Goal: Information Seeking & Learning: Find specific fact

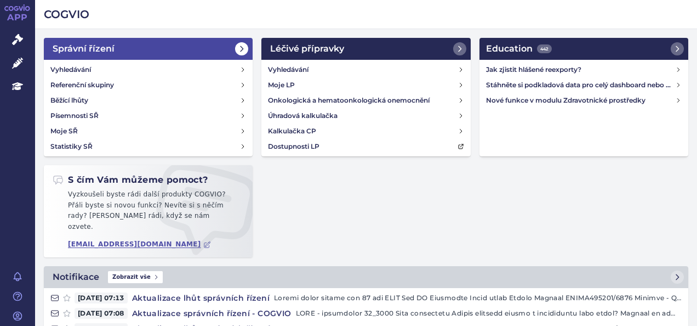
click at [90, 47] on h2 "Správní řízení" at bounding box center [84, 48] width 62 height 13
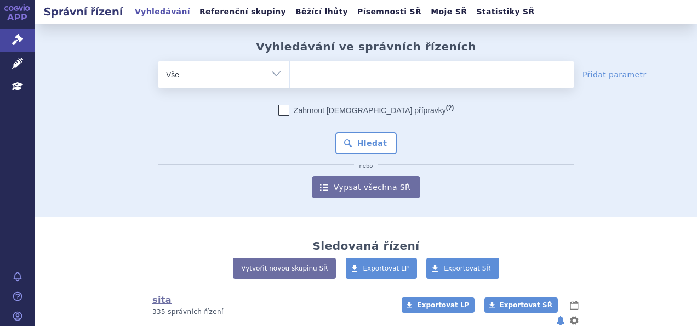
click at [363, 67] on ul at bounding box center [432, 72] width 284 height 23
click at [290, 67] on select at bounding box center [289, 73] width 1 height 27
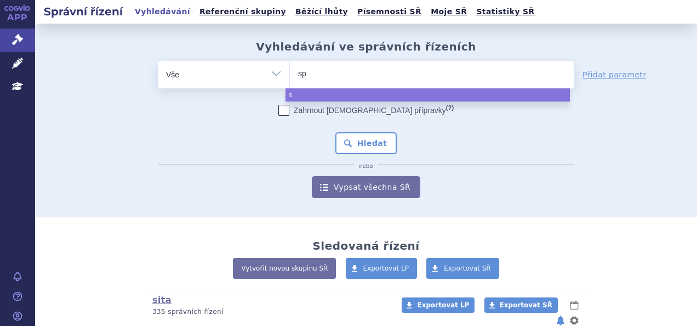
type input "spr"
type input "sprav"
type input "spravat"
type input "[MEDICAL_DATA]"
select select "[MEDICAL_DATA]"
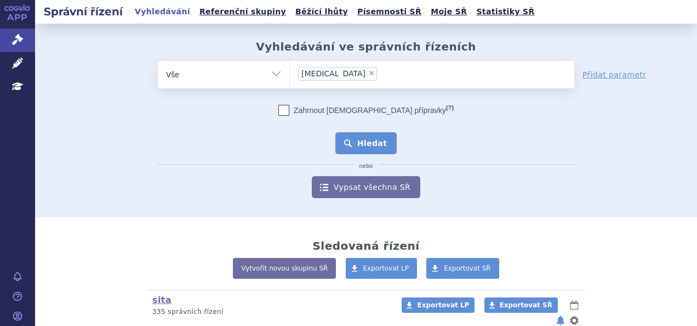
click at [357, 140] on button "Hledat" at bounding box center [366, 143] width 62 height 22
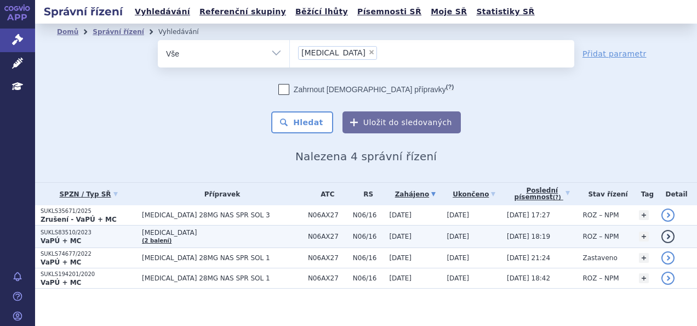
click at [48, 233] on p "SUKLS83510/2023" at bounding box center [89, 233] width 96 height 8
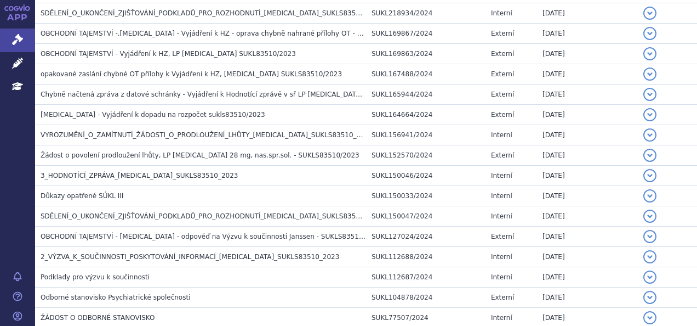
scroll to position [986, 0]
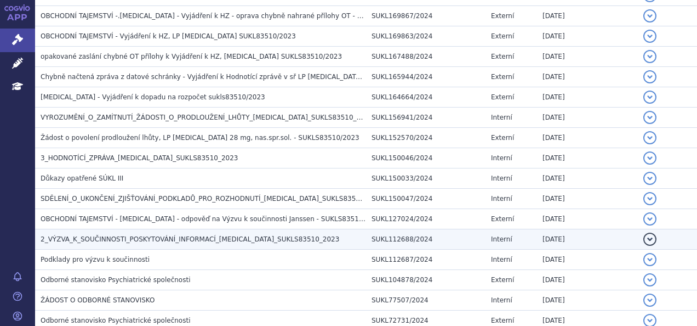
click at [113, 235] on span "2_VÝZVA_K_SOUČINNOSTI_POSKYTOVÁNÍ_INFORMACÍ_[MEDICAL_DATA]_SUKLS83510_2023" at bounding box center [190, 239] width 299 height 8
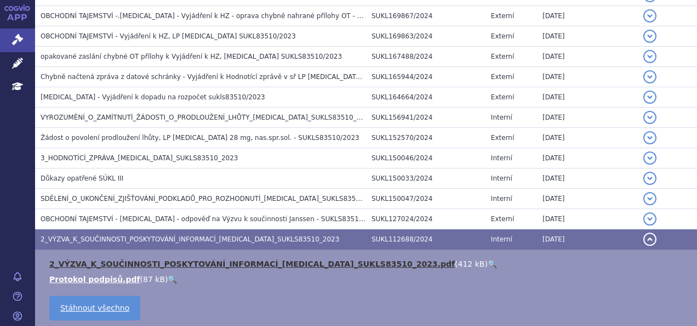
click at [199, 259] on link "2_VÝZVA_K_SOUČINNOSTI_POSKYTOVÁNÍ_INFORMACÍ_[MEDICAL_DATA]_SUKLS83510_2023.pdf" at bounding box center [252, 263] width 406 height 9
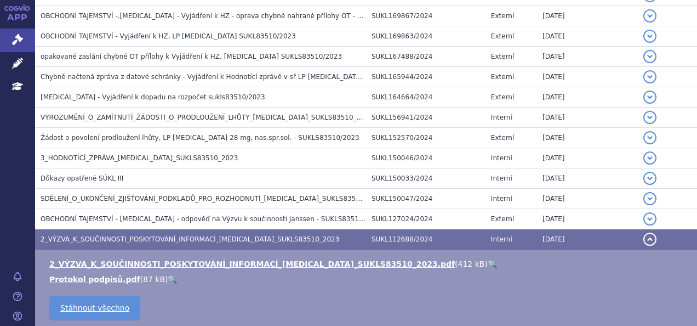
click at [643, 232] on button "detail" at bounding box center [649, 238] width 13 height 13
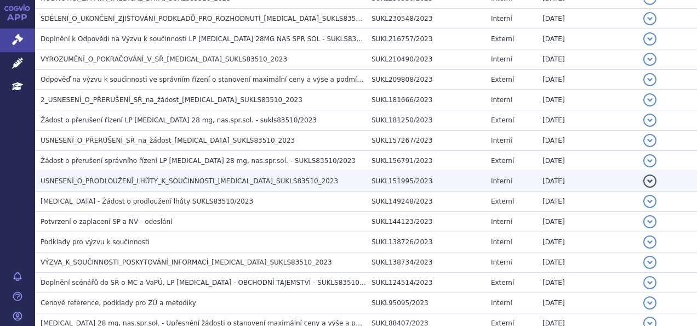
scroll to position [1638, 0]
